Goal: Information Seeking & Learning: Learn about a topic

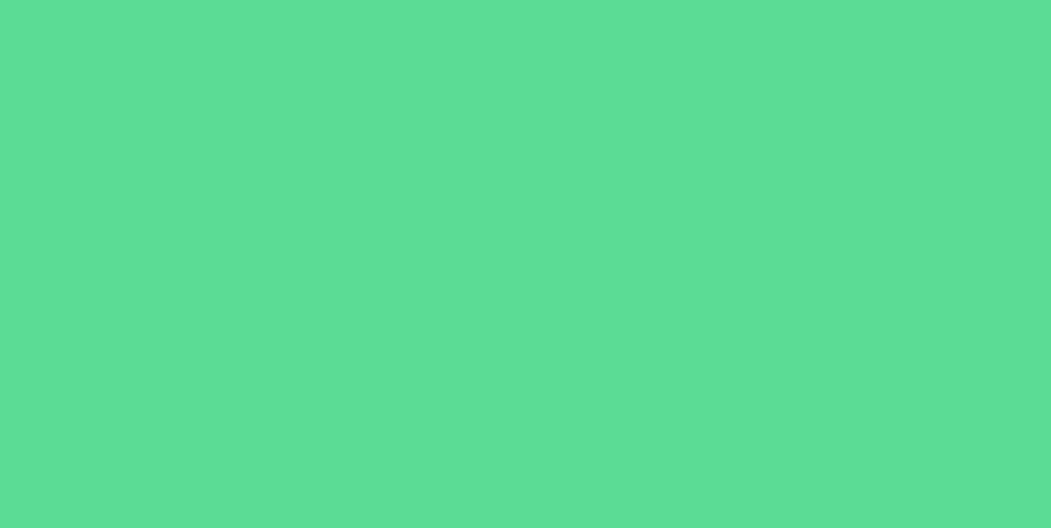
click at [649, 309] on div at bounding box center [525, 264] width 1051 height 528
drag, startPoint x: 638, startPoint y: 320, endPoint x: 646, endPoint y: 351, distance: 32.8
click at [648, 358] on div at bounding box center [525, 264] width 1051 height 528
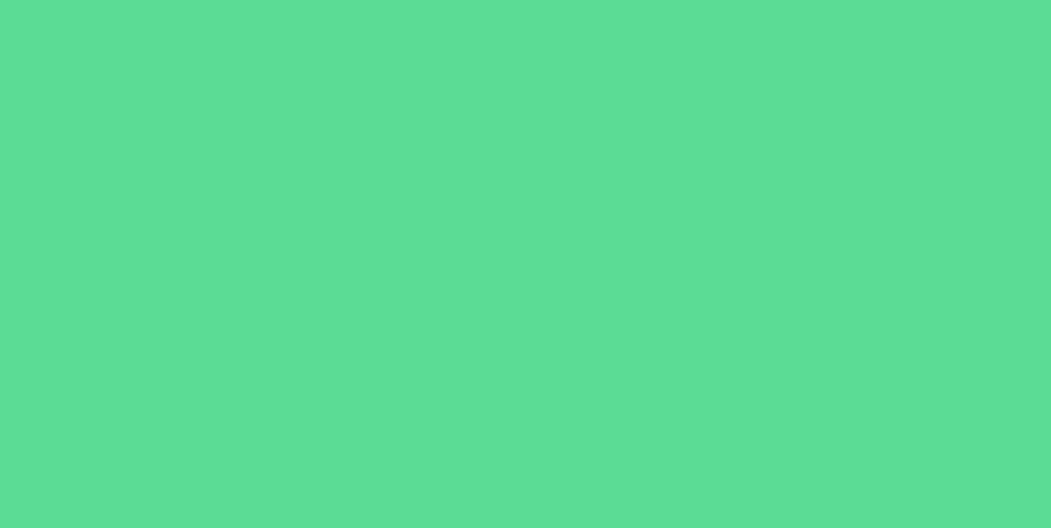
drag, startPoint x: 382, startPoint y: 379, endPoint x: 321, endPoint y: 364, distance: 62.7
click at [321, 368] on div at bounding box center [525, 264] width 1051 height 528
